Goal: Check status: Check status

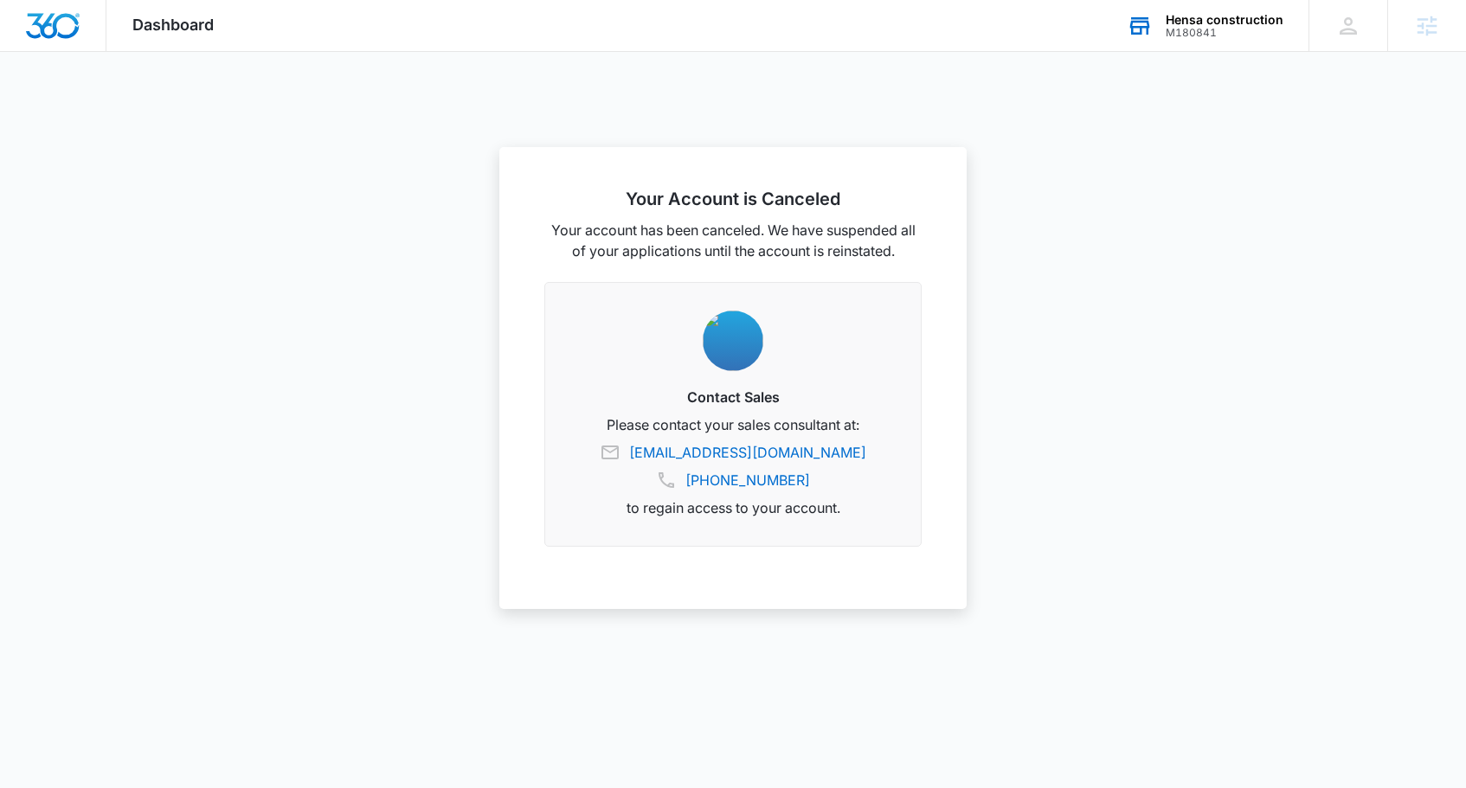
click at [1235, 33] on div "M180841" at bounding box center [1225, 33] width 118 height 12
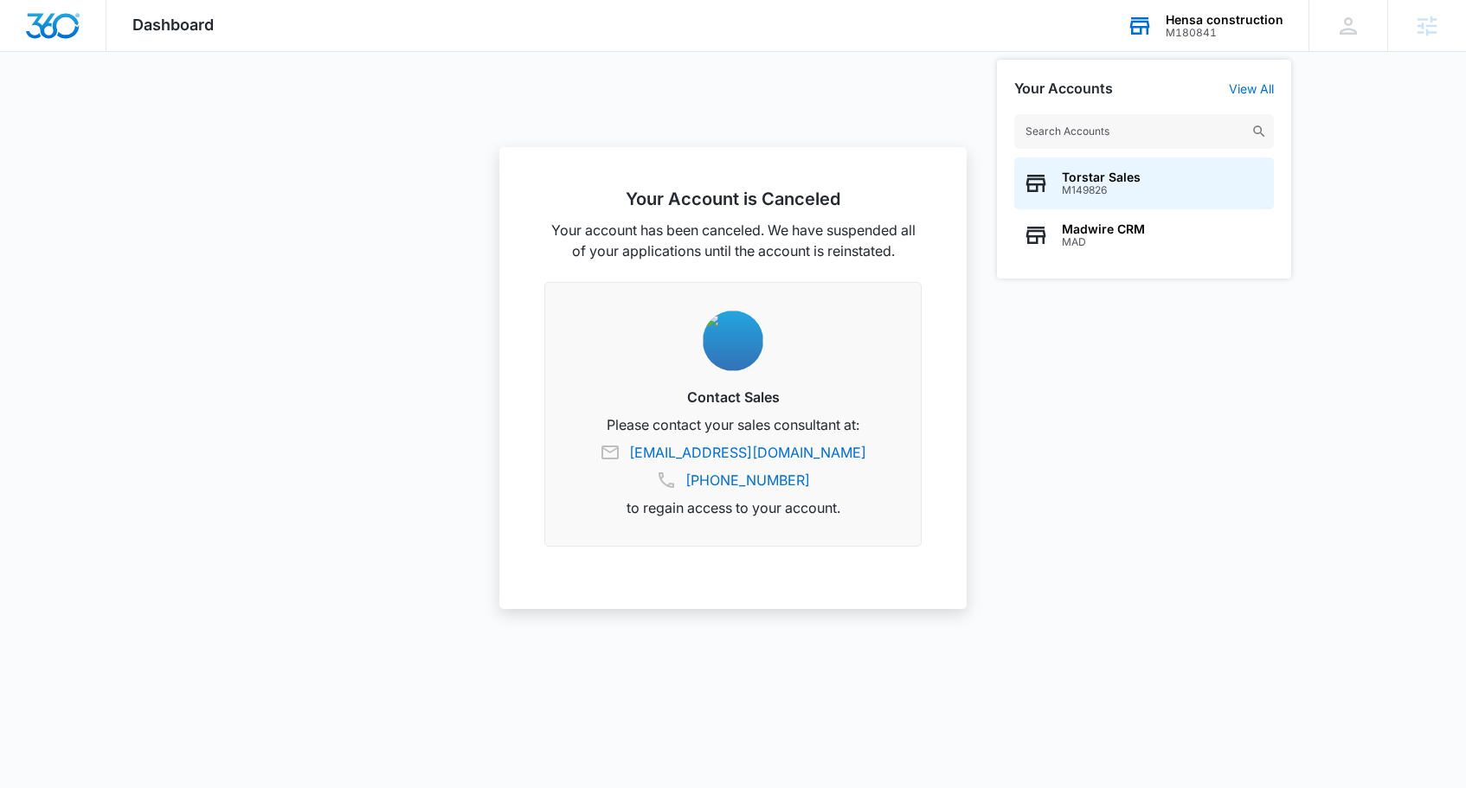
type input "s"
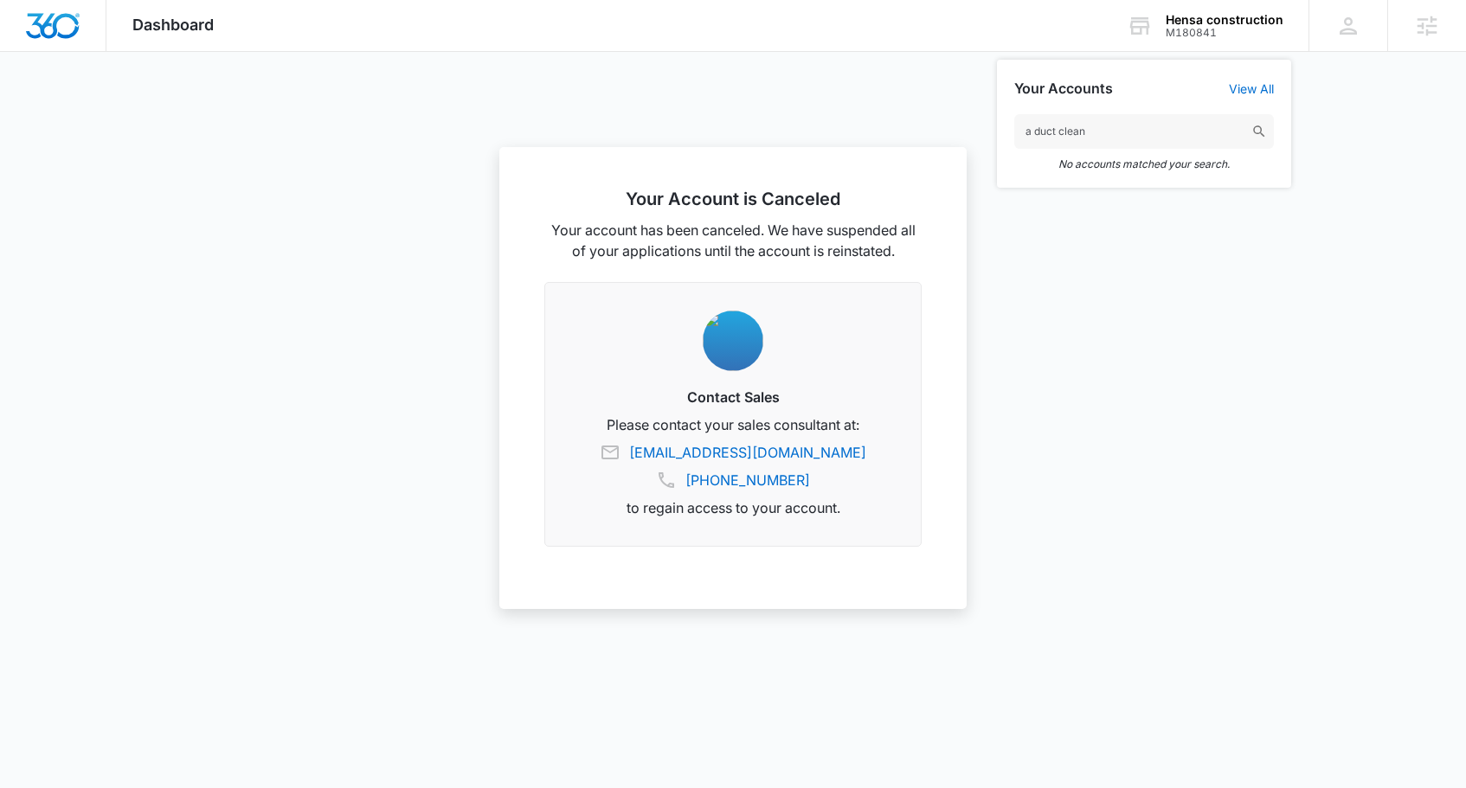
drag, startPoint x: 1033, startPoint y: 129, endPoint x: 968, endPoint y: 129, distance: 64.9
click at [967, 52] on nav "Your Account is Canceled Your account has been canceled. We have suspended all …" at bounding box center [733, 26] width 1466 height 52
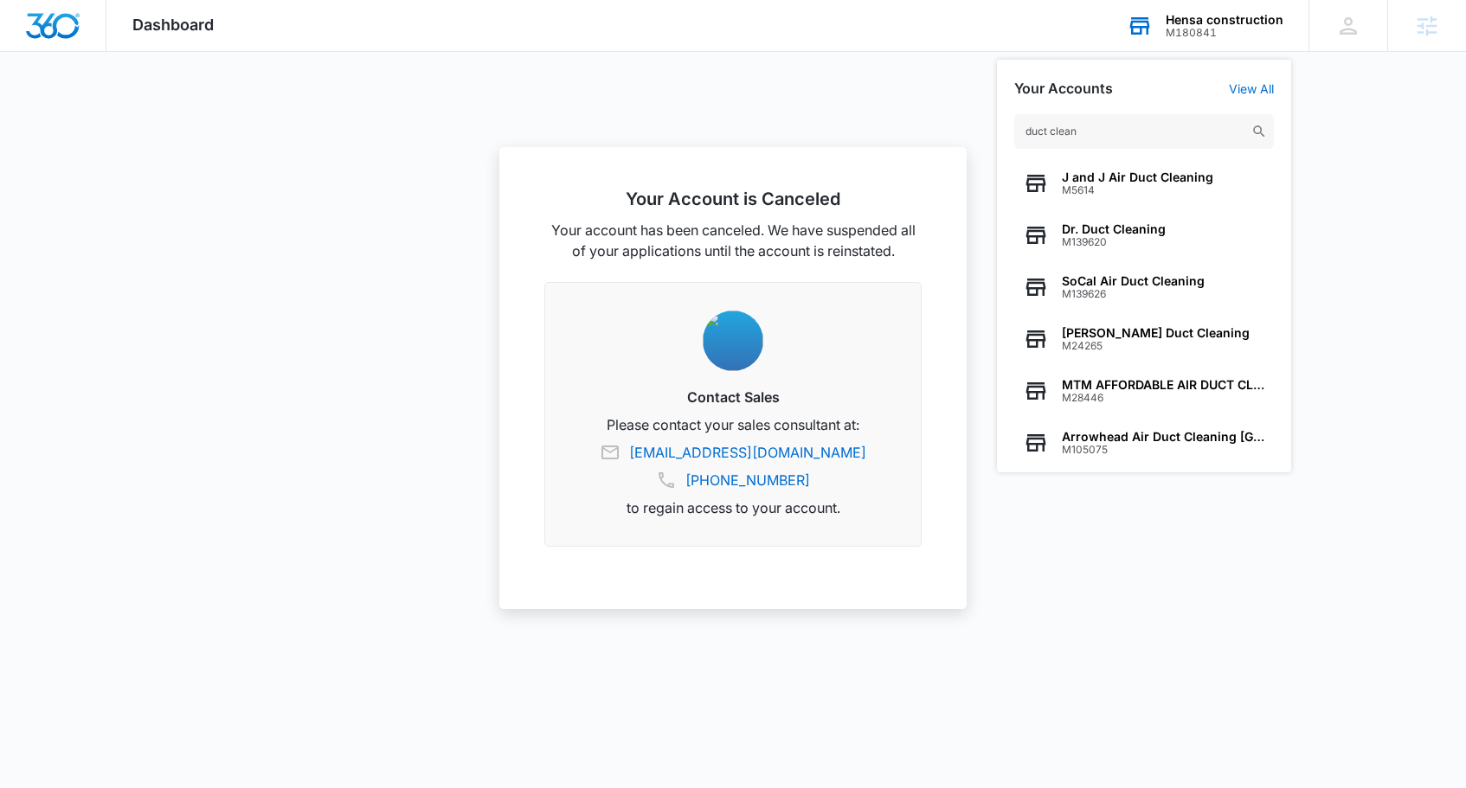
click at [1082, 132] on input "duct clean" at bounding box center [1144, 131] width 260 height 35
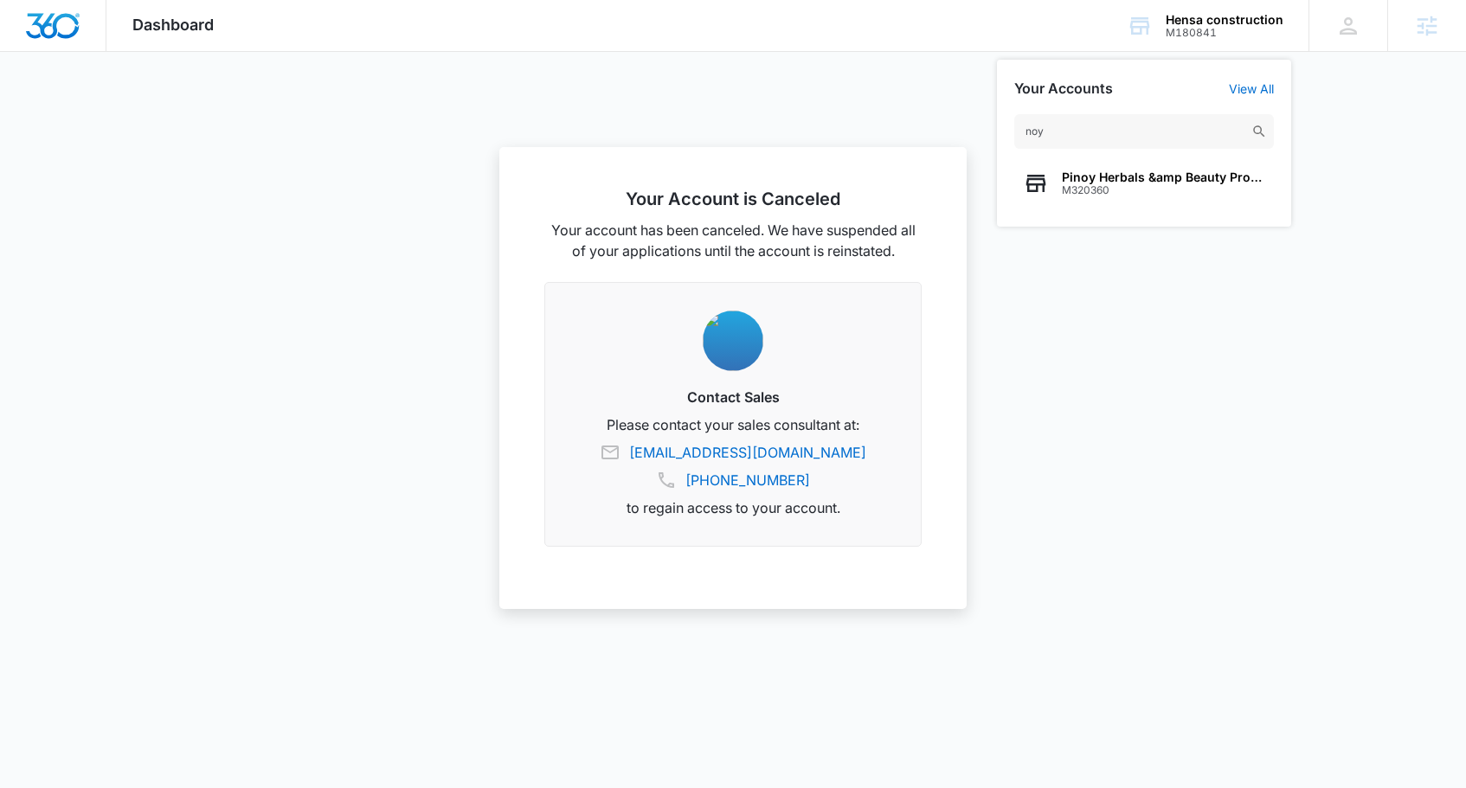
type input "noy"
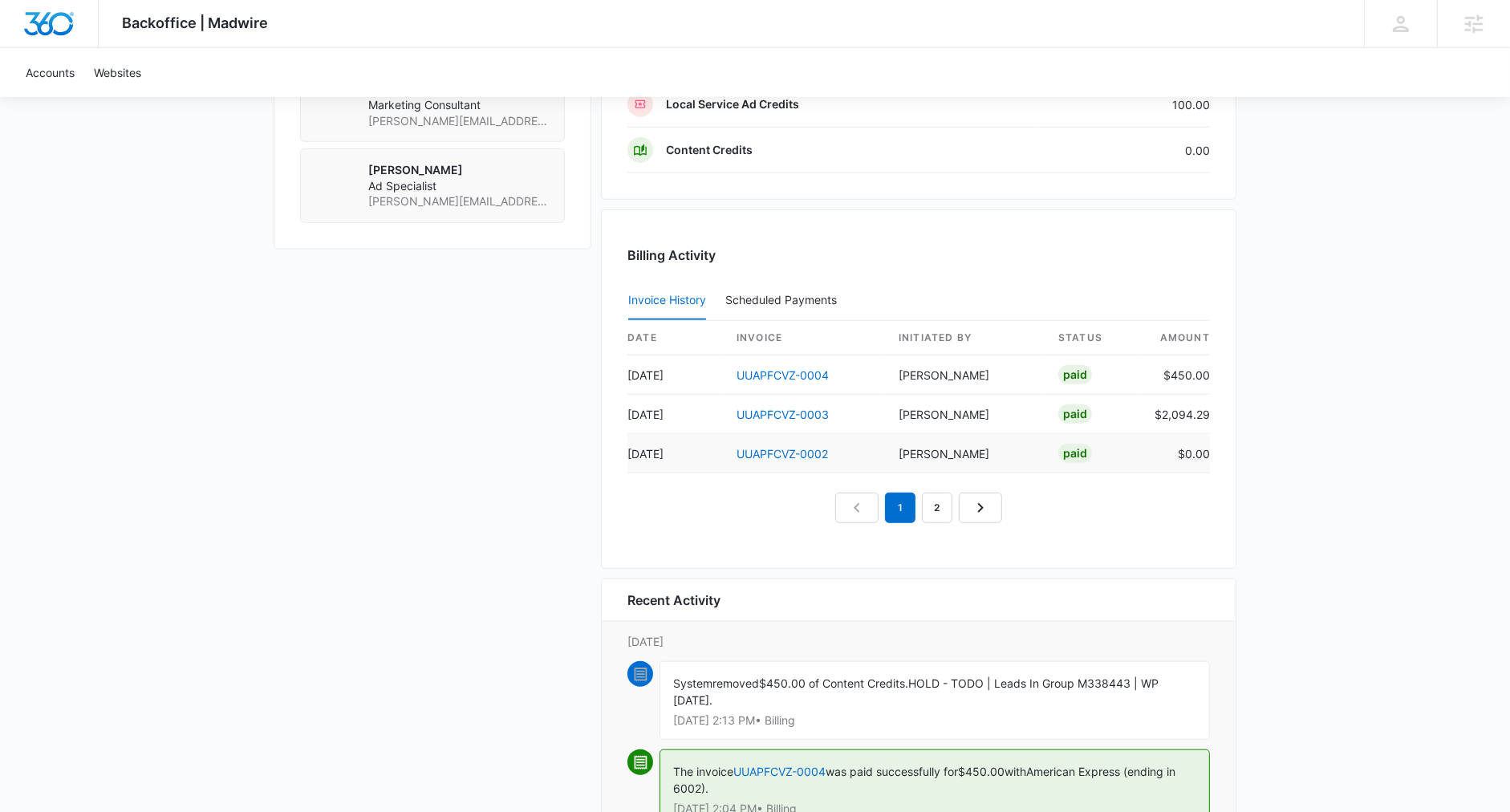
scroll to position [1445, 0]
click at [946, 491] on link "2" at bounding box center [936, 506] width 31 height 31
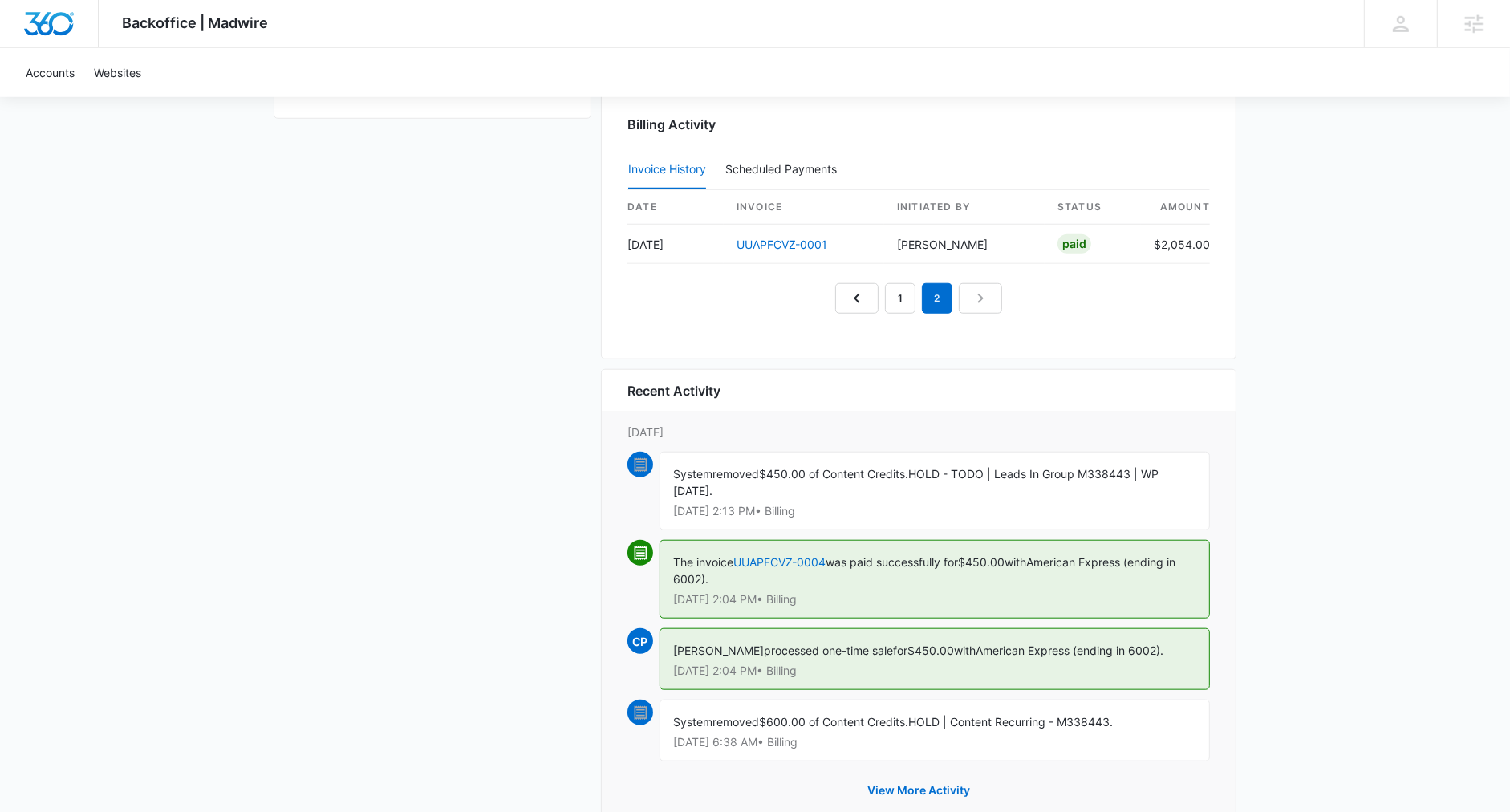
scroll to position [1613, 0]
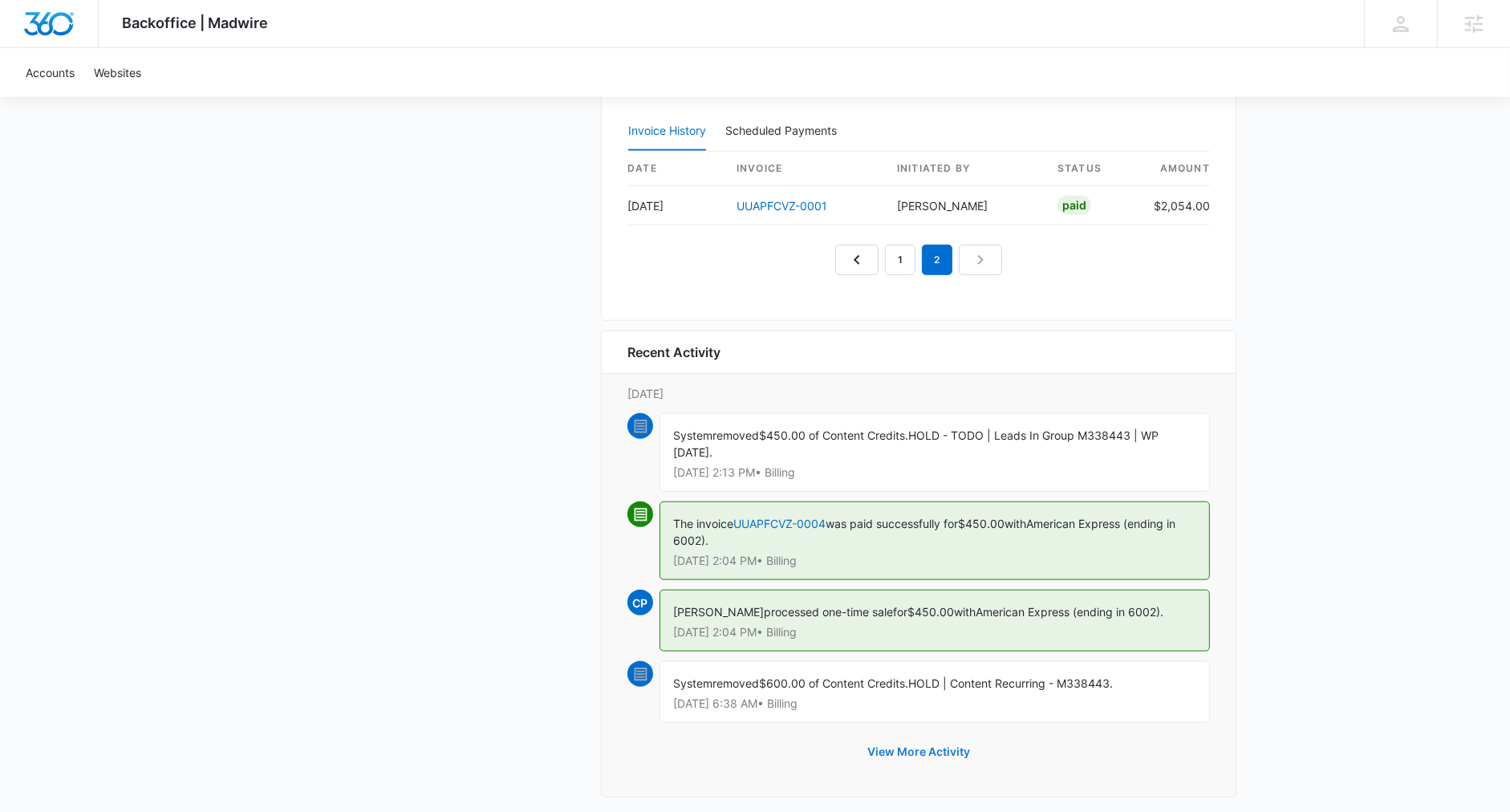
click at [919, 732] on button "View More Activity" at bounding box center [918, 752] width 134 height 39
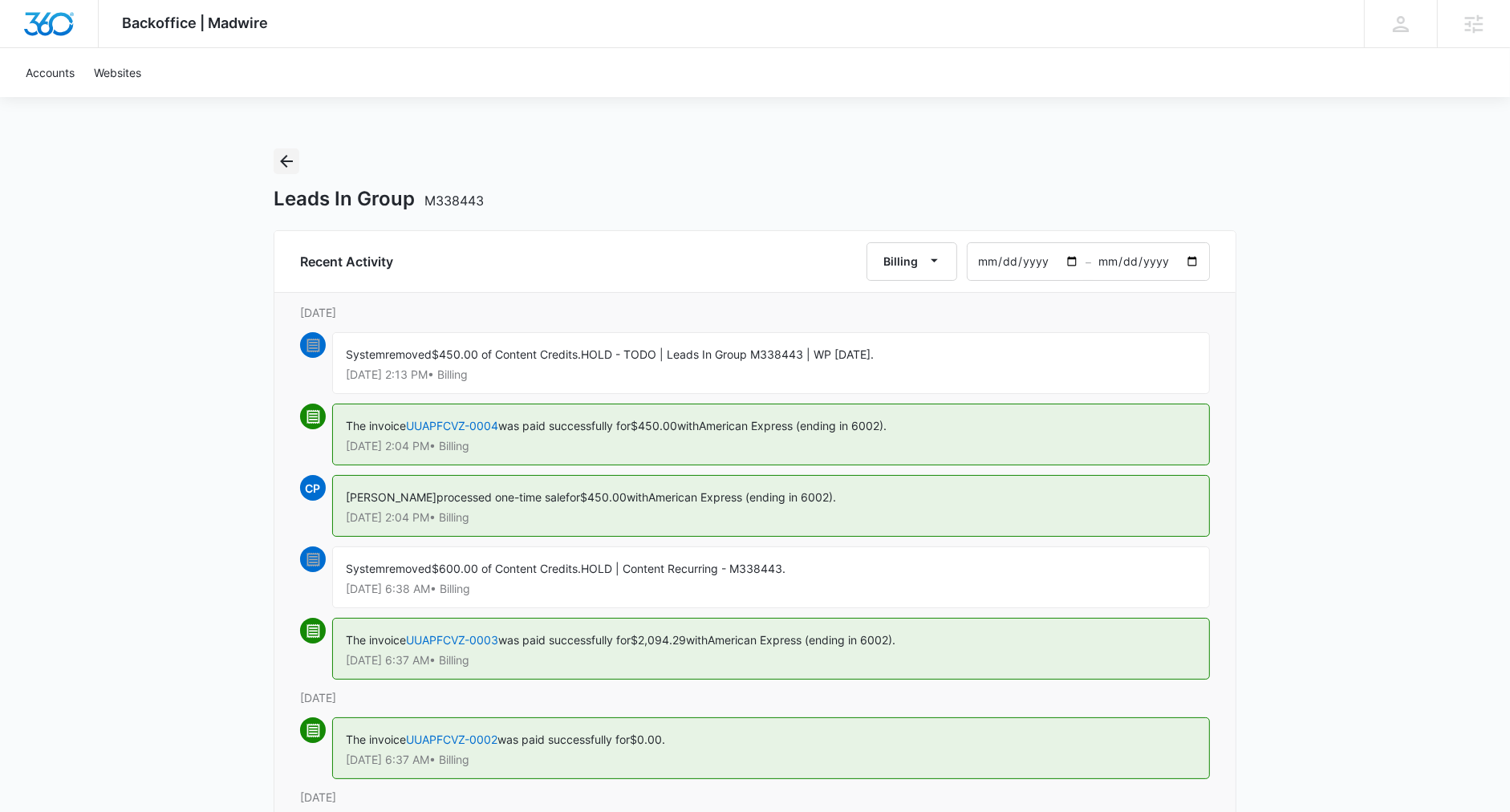
click at [286, 169] on icon "Back" at bounding box center [286, 161] width 19 height 19
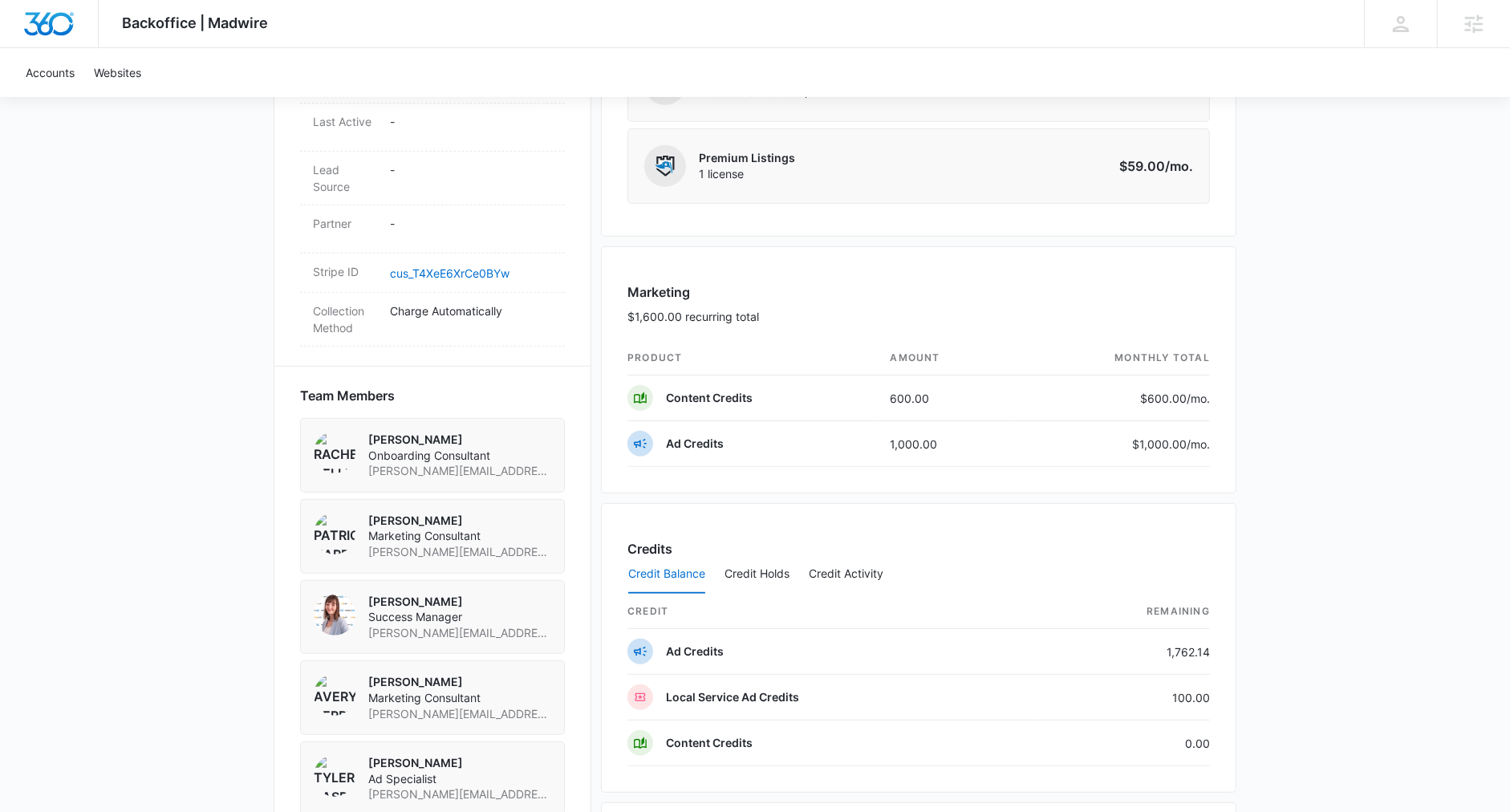
scroll to position [1357, 0]
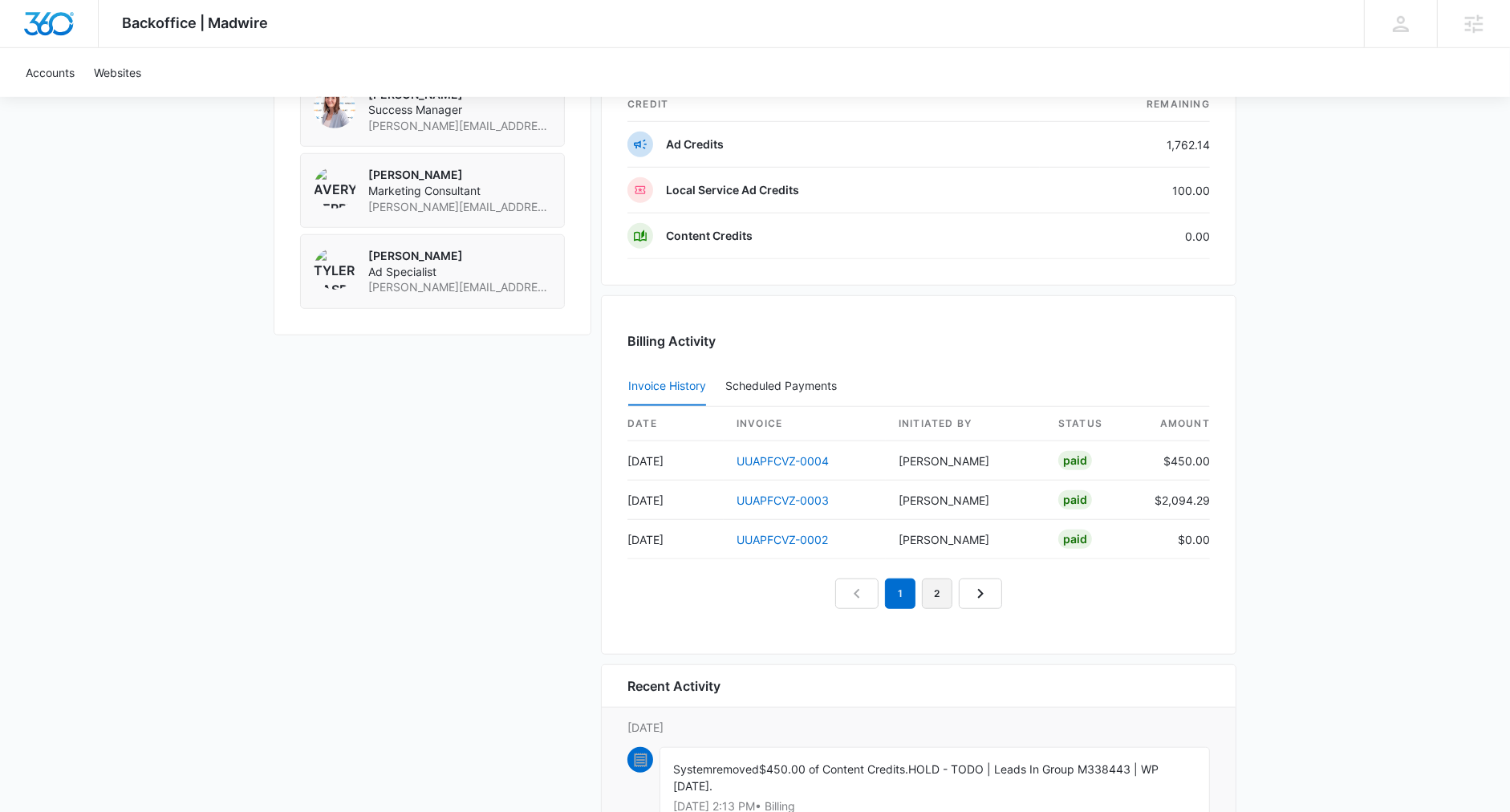
click at [933, 578] on link "2" at bounding box center [936, 593] width 31 height 31
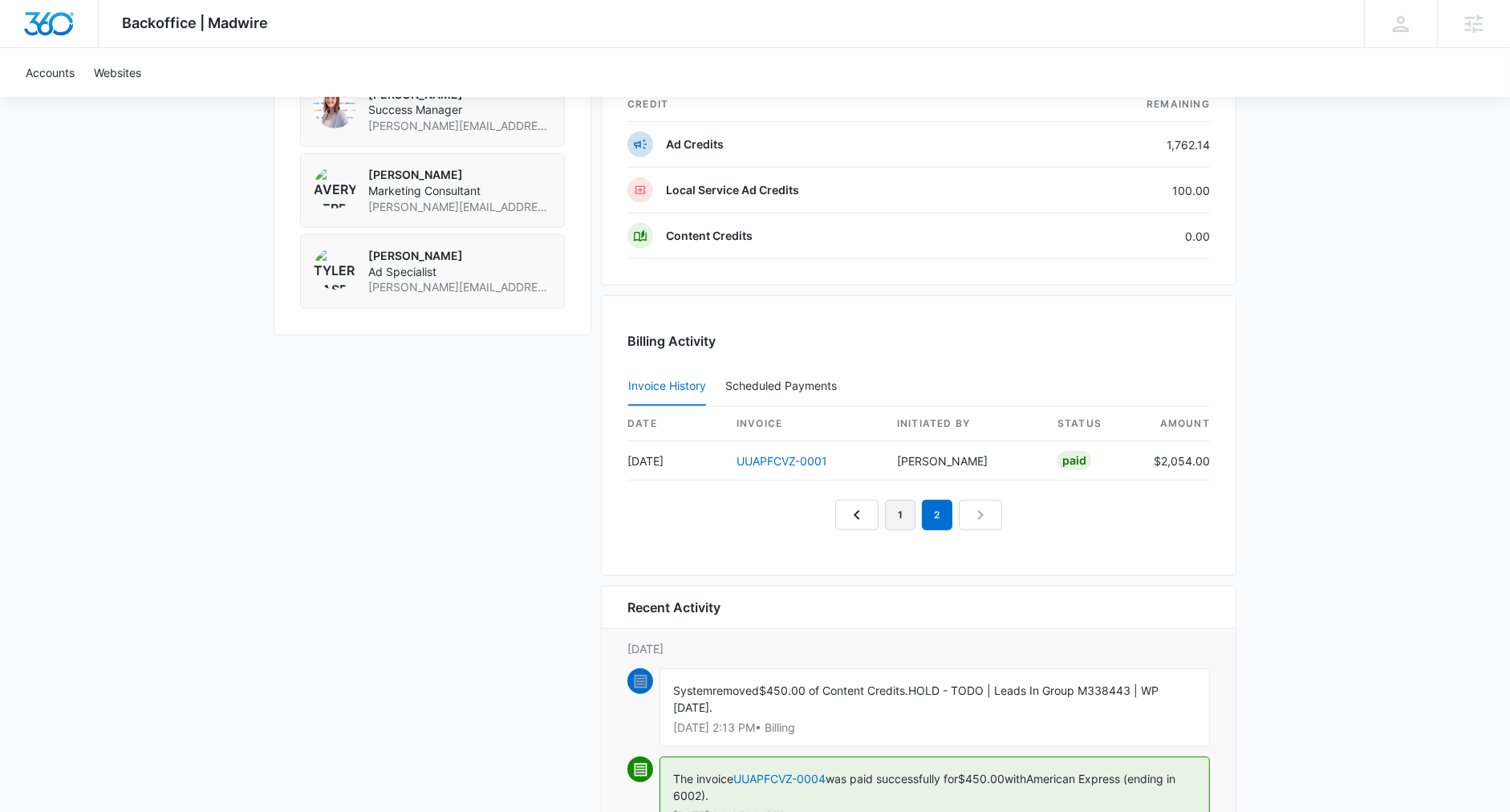
click at [909, 500] on link "1" at bounding box center [900, 514] width 31 height 31
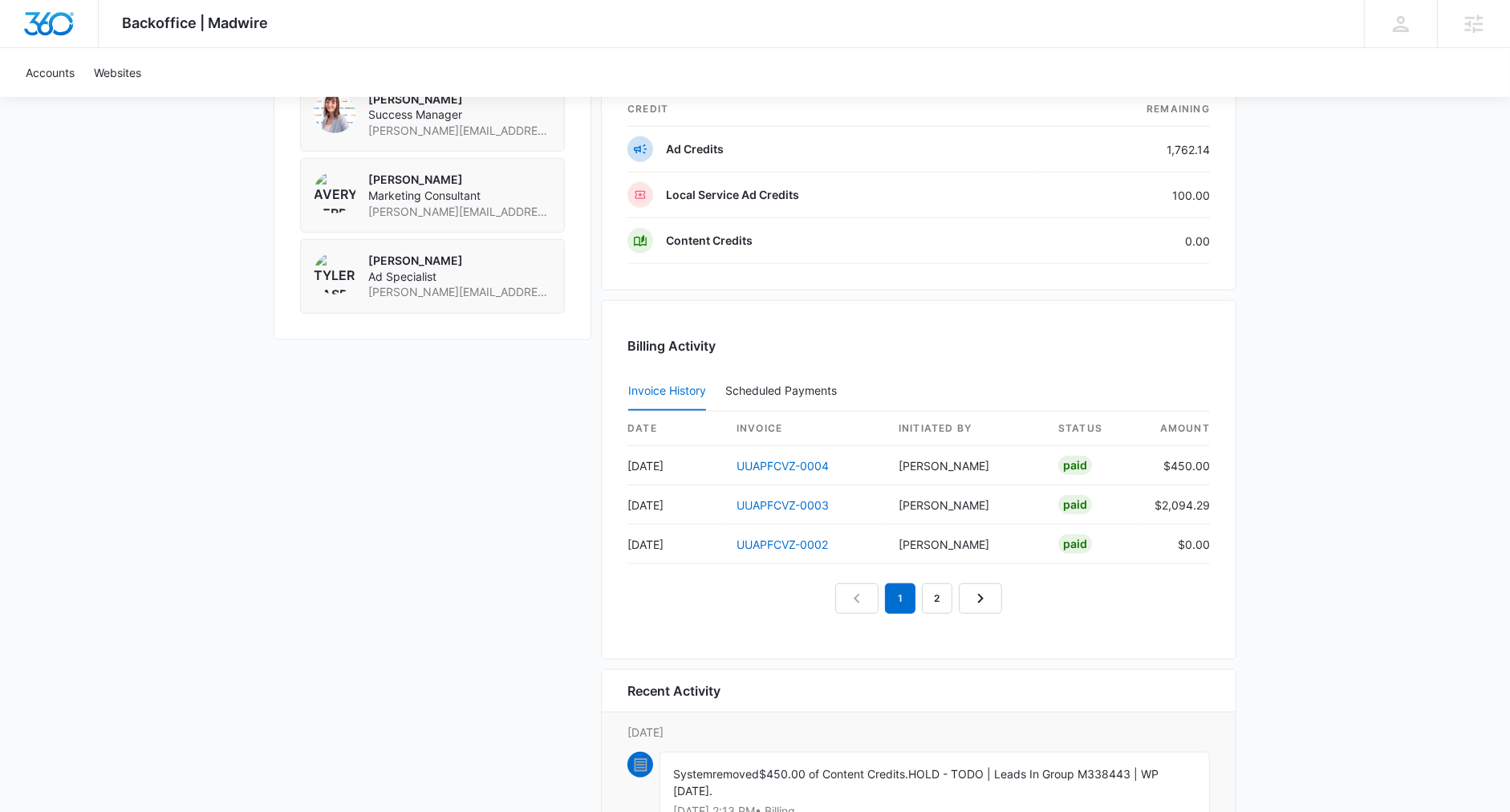
scroll to position [1304, 0]
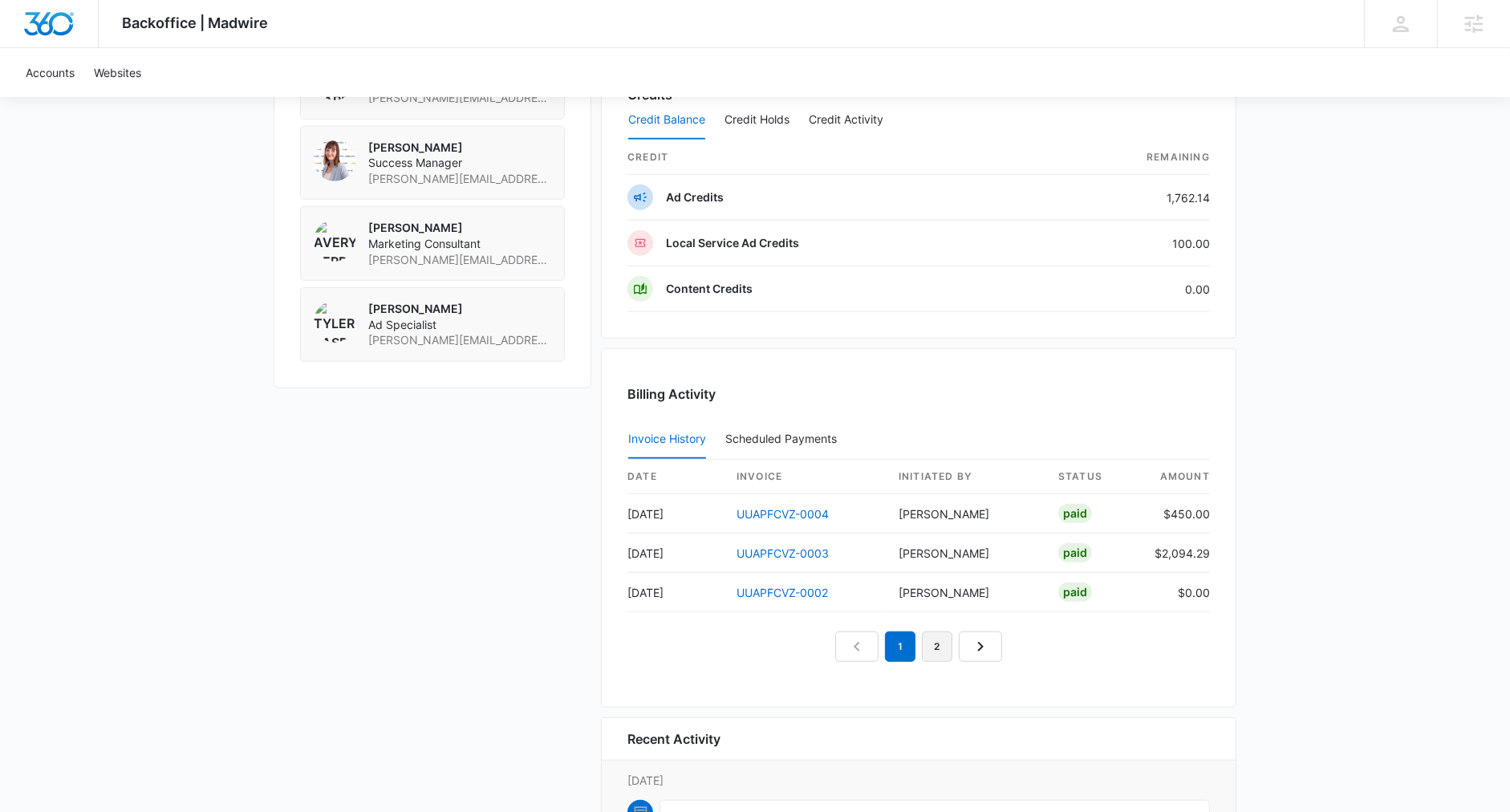
click at [937, 642] on link "2" at bounding box center [936, 646] width 31 height 31
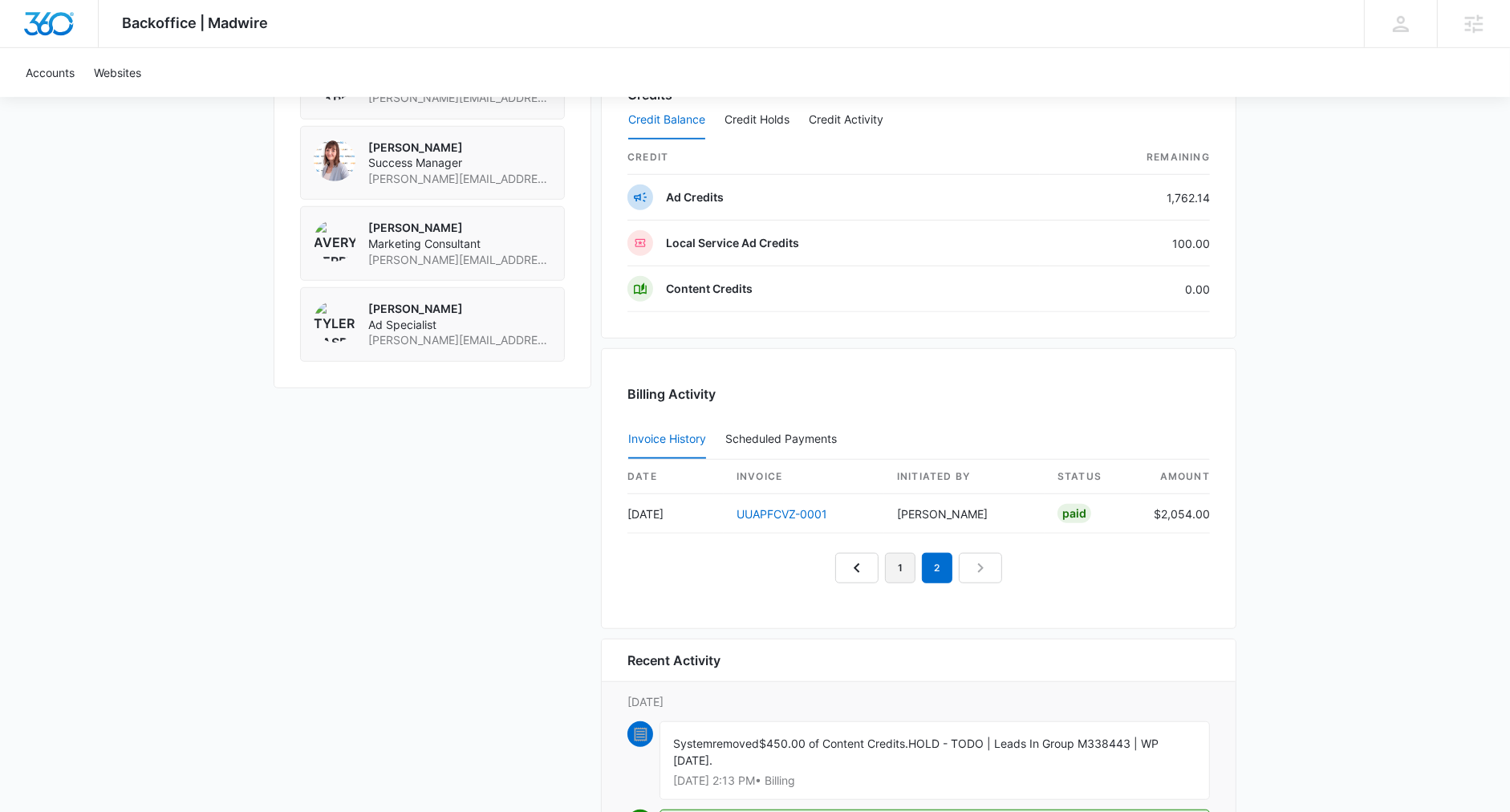
click at [889, 554] on link "1" at bounding box center [900, 567] width 31 height 31
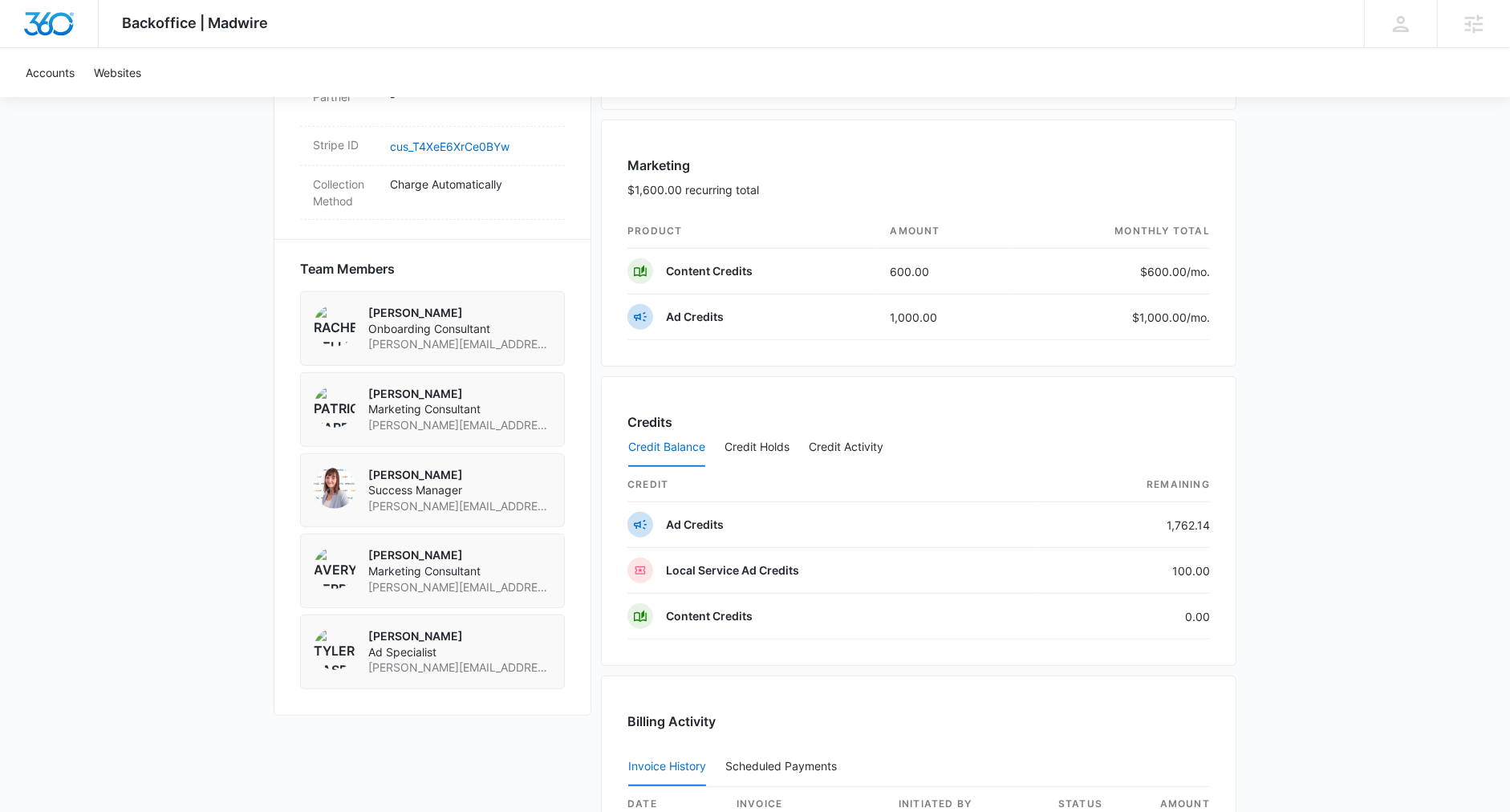
scroll to position [1250, 0]
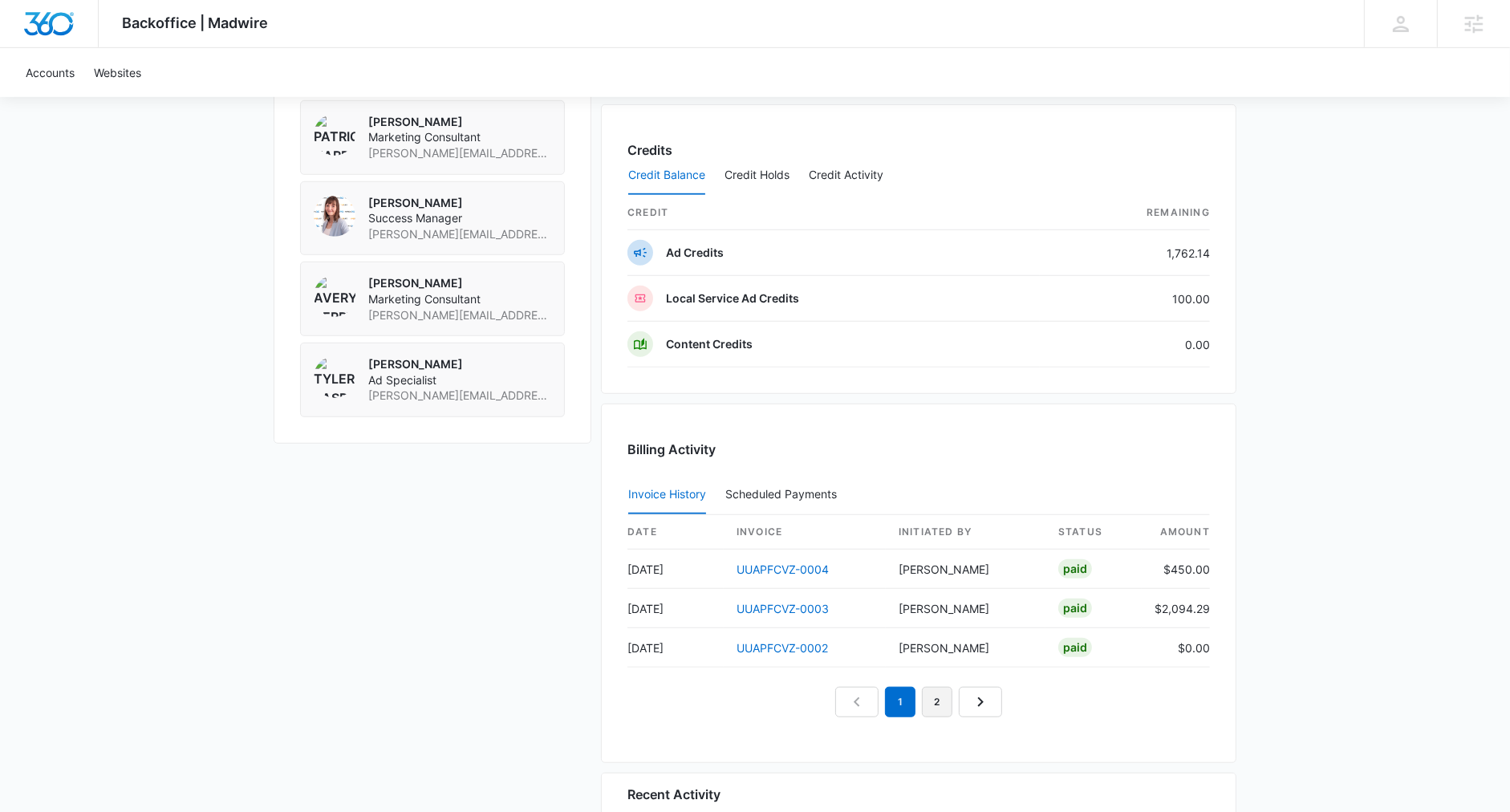
click at [927, 689] on link "2" at bounding box center [936, 702] width 31 height 31
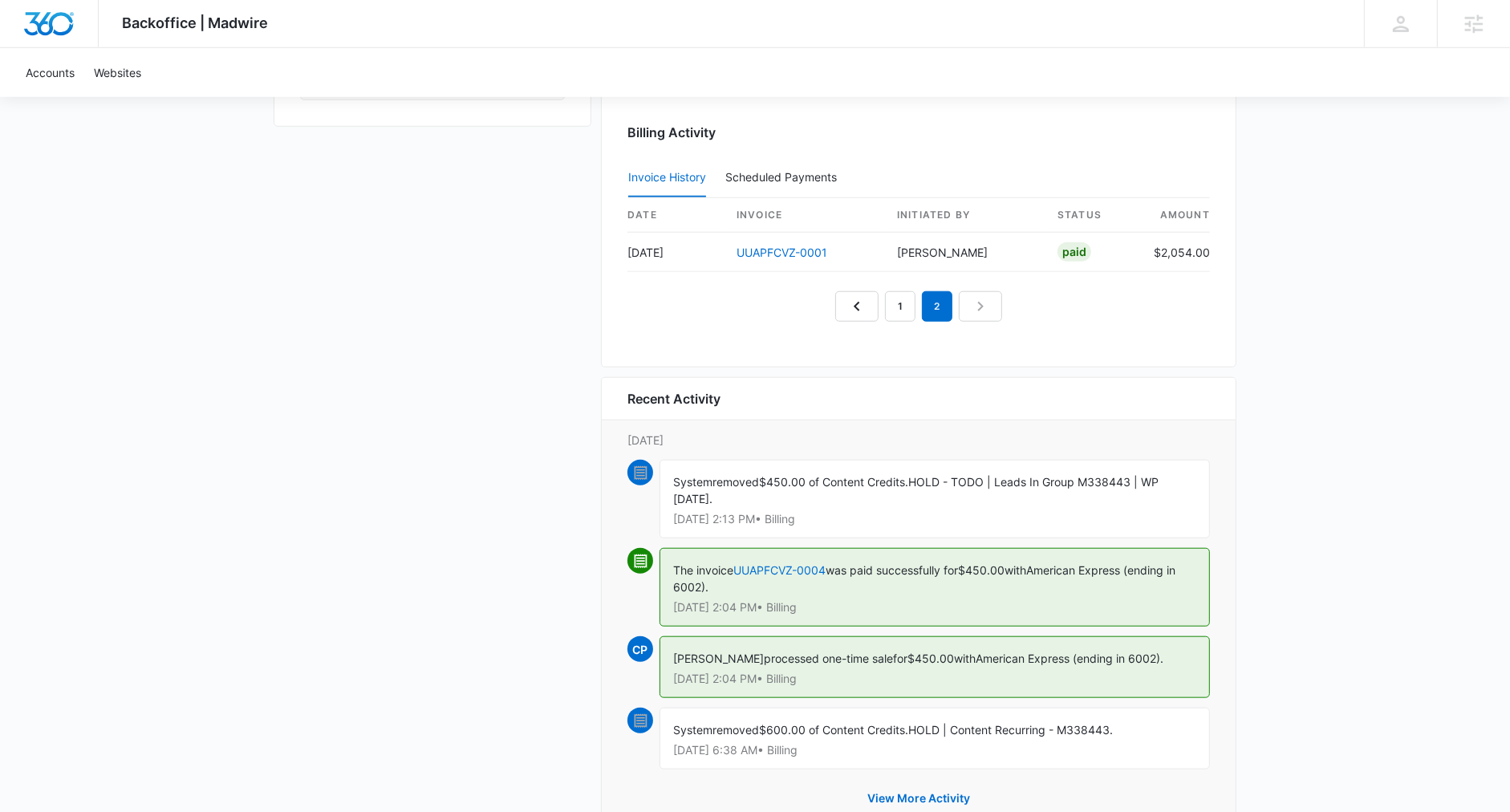
scroll to position [1571, 0]
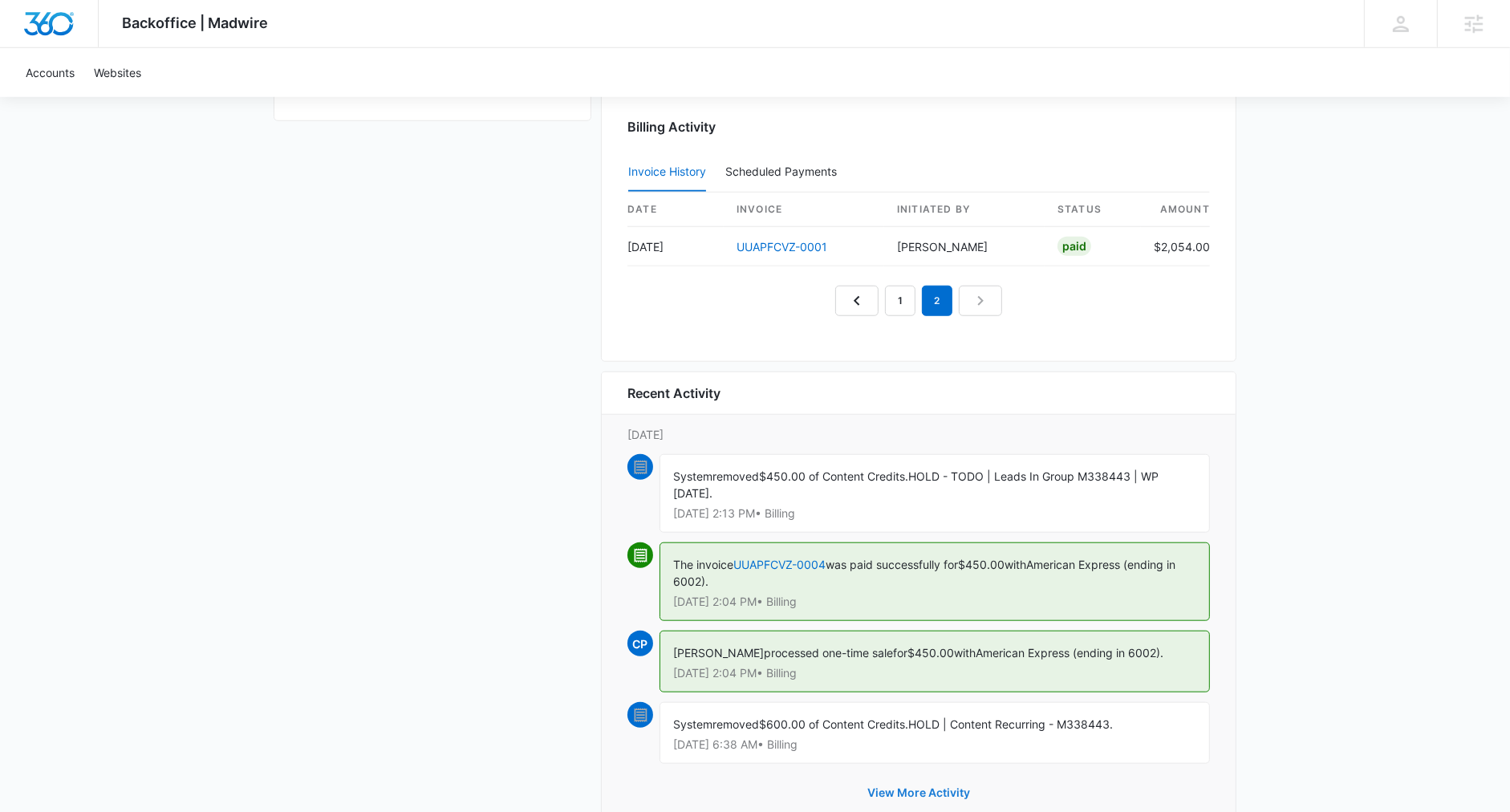
click at [927, 773] on button "View More Activity" at bounding box center [918, 793] width 134 height 39
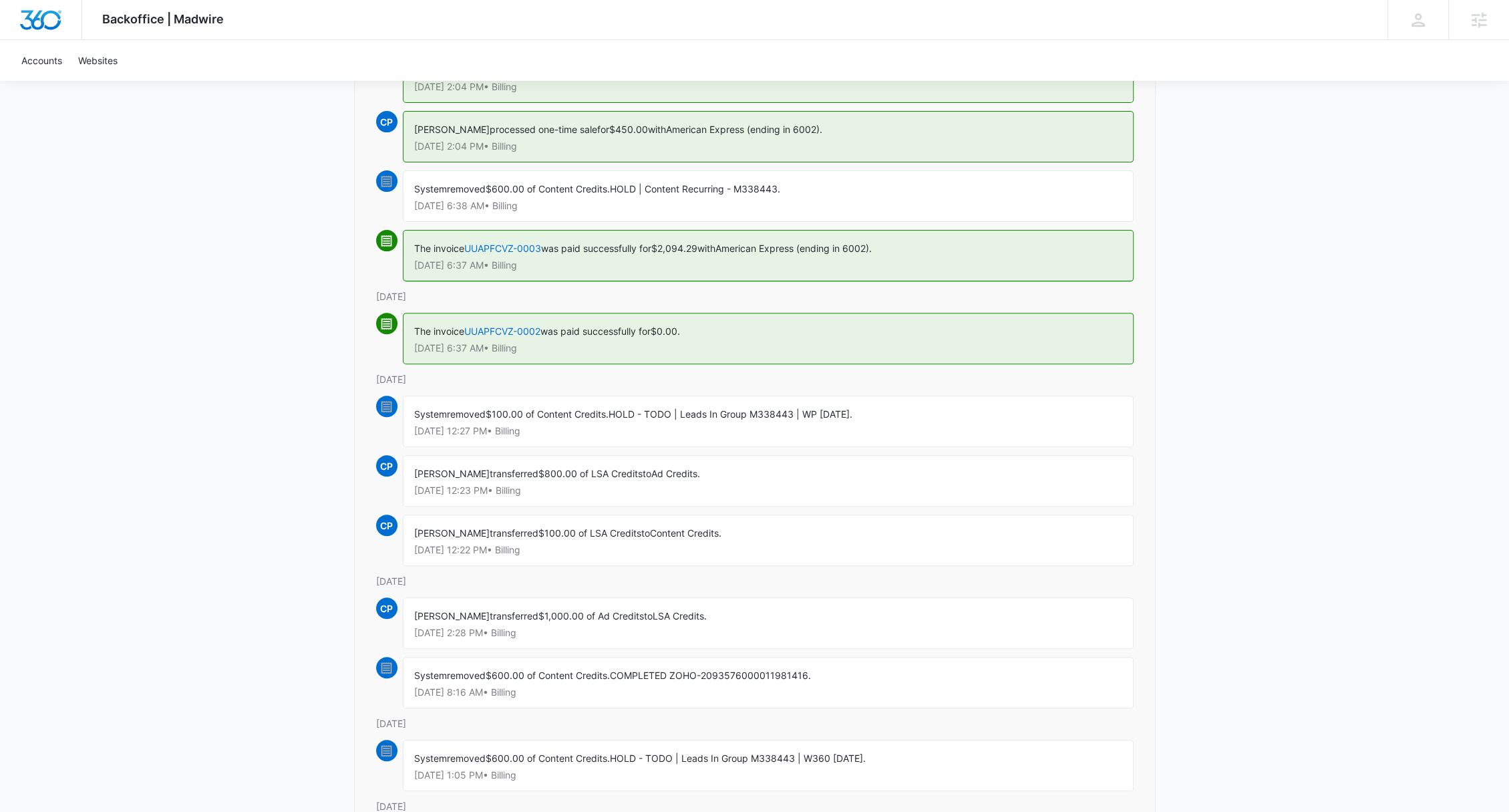
scroll to position [342, 0]
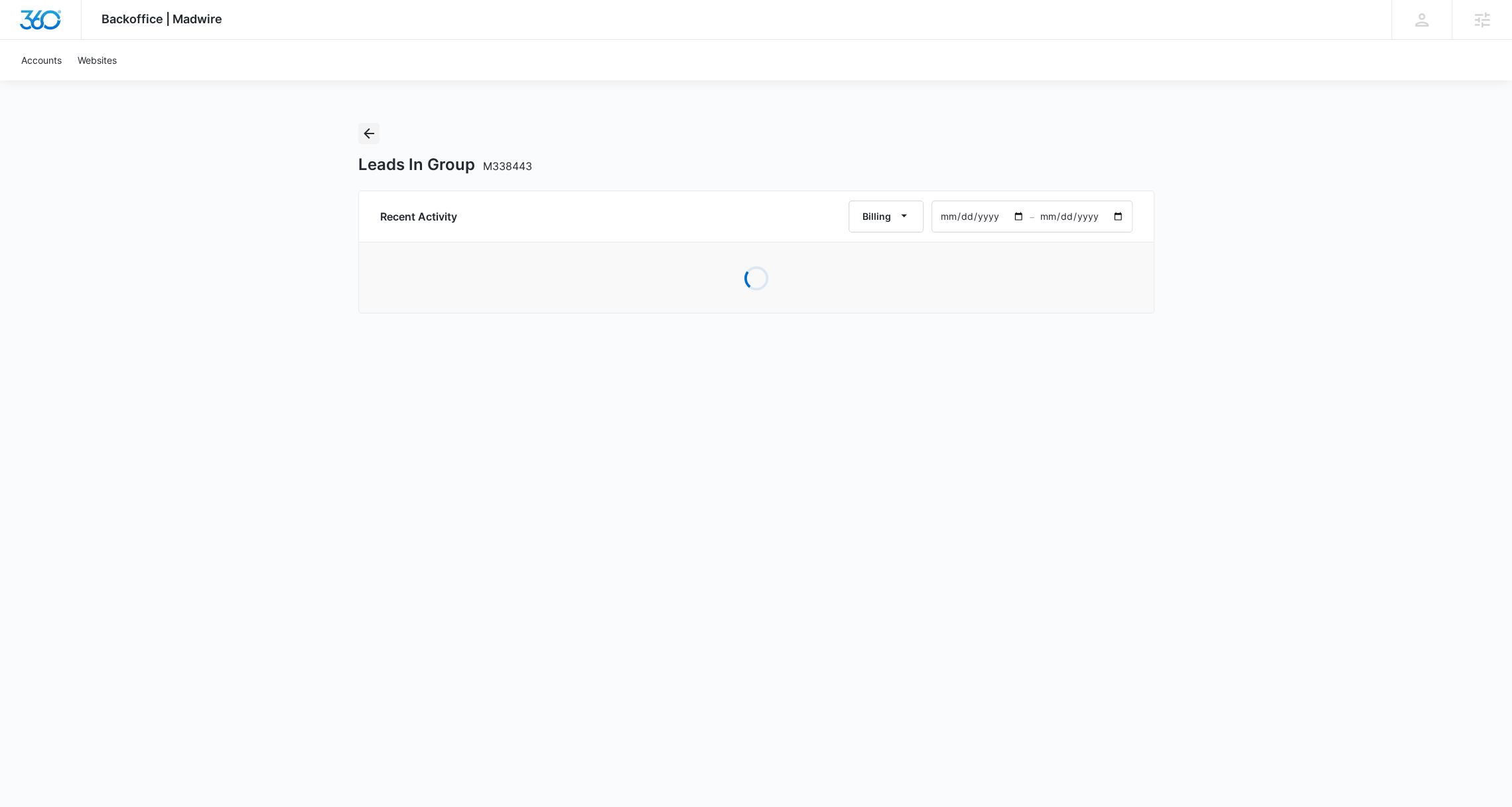
click at [375, 137] on icon "Back" at bounding box center [369, 133] width 16 height 16
